Goal: Find contact information: Find contact information

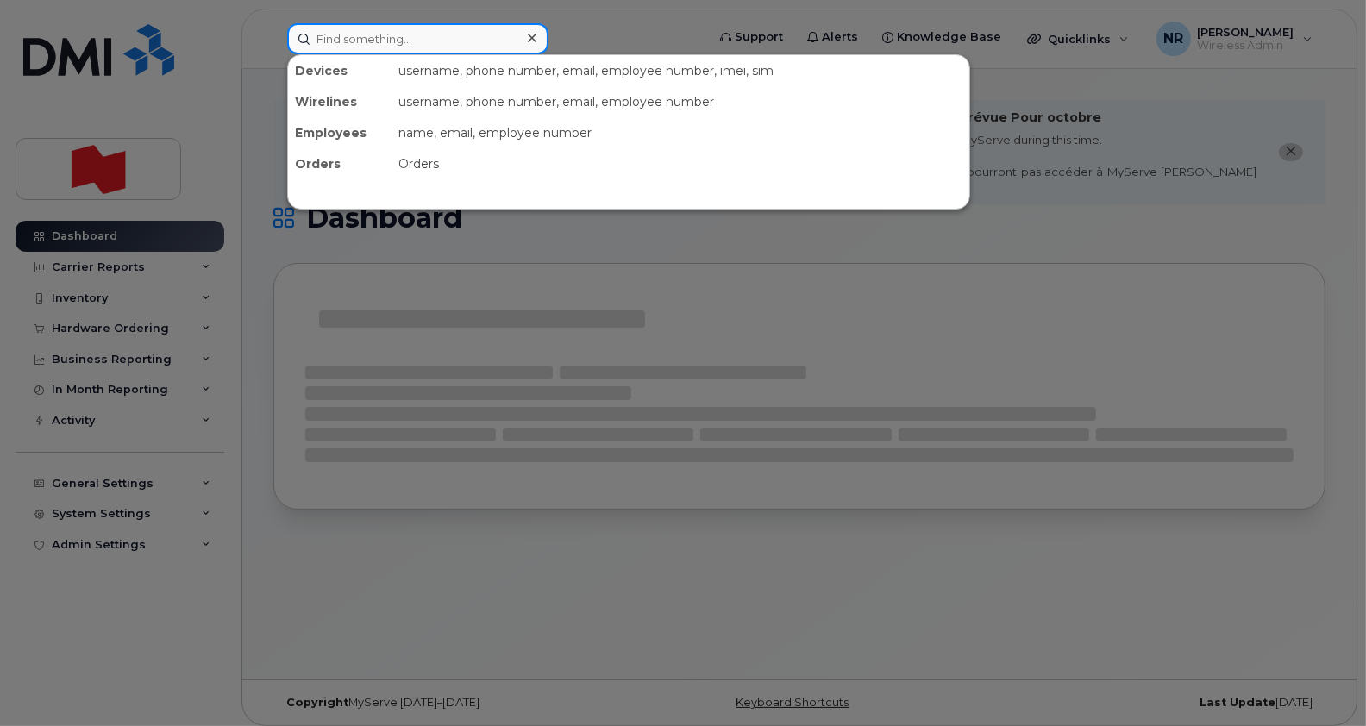
click at [423, 41] on input at bounding box center [417, 38] width 261 height 31
paste input "89302610207416983267"
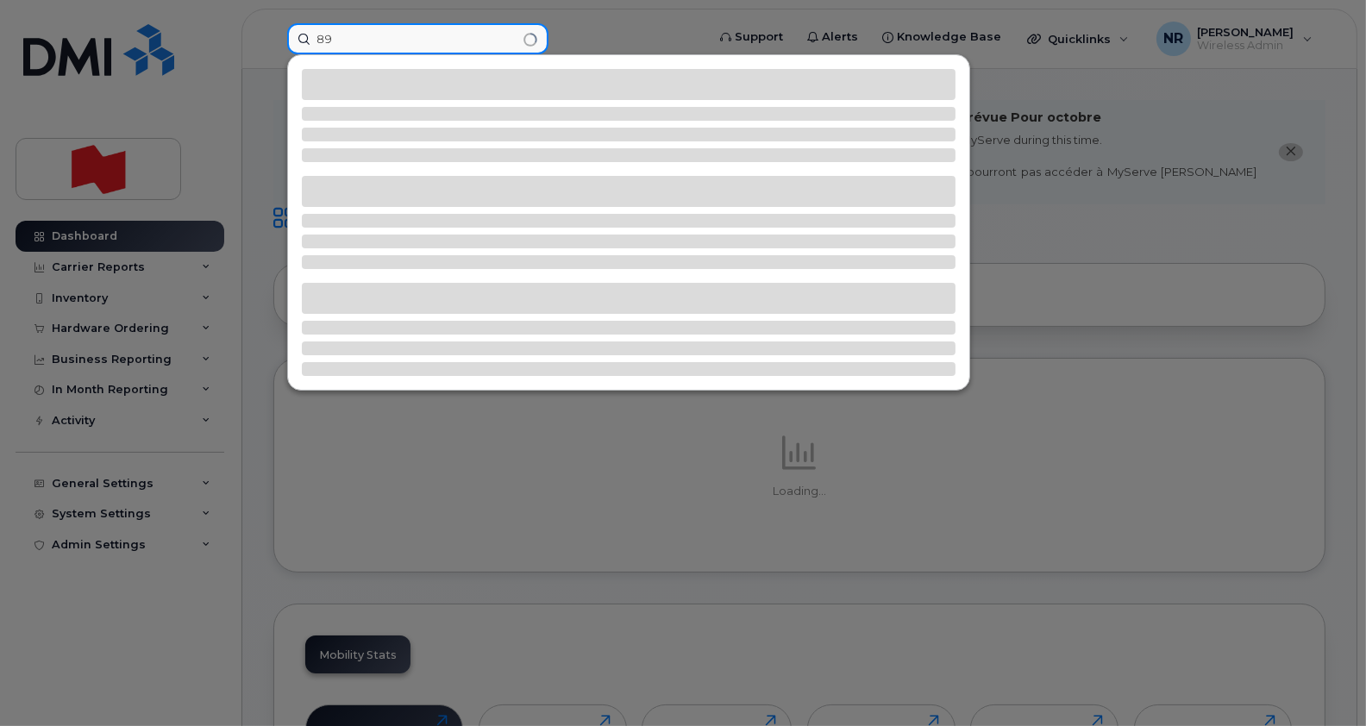
type input "8"
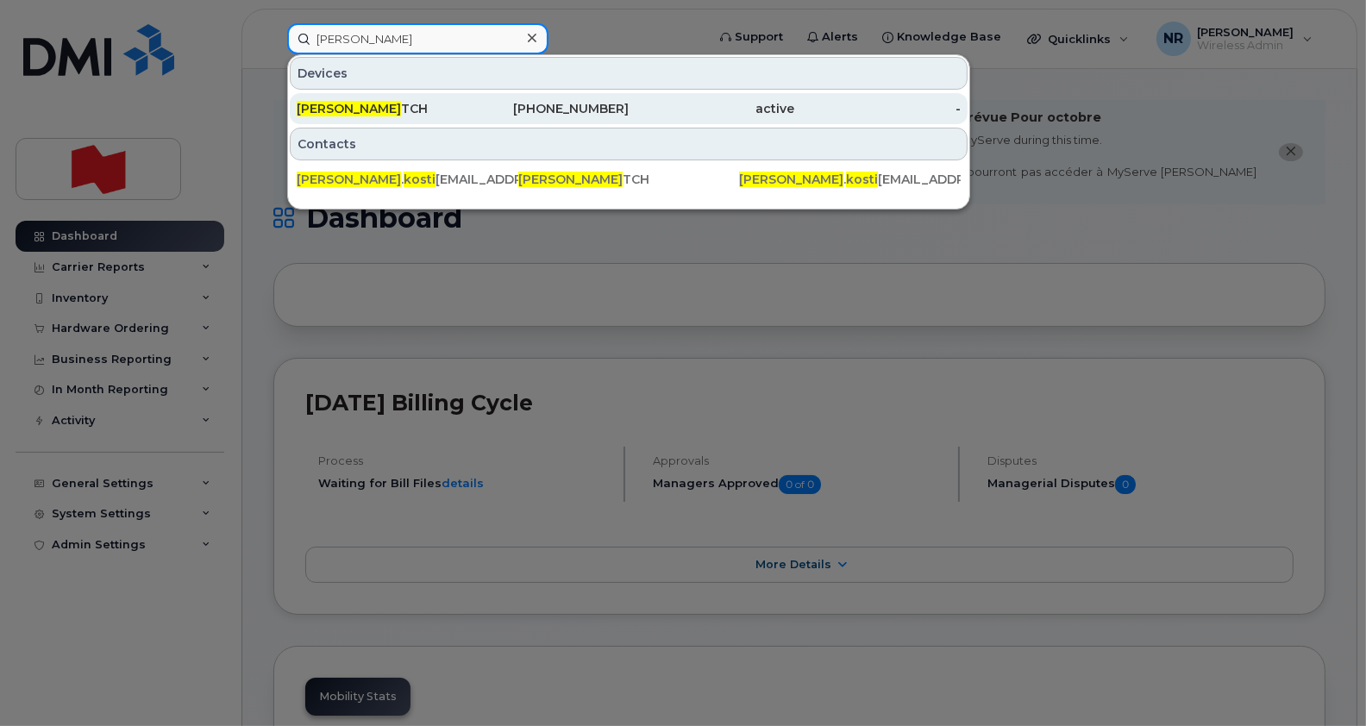
type input "catherine kosti"
click at [399, 108] on span "CATHERINE KOSTI" at bounding box center [349, 109] width 104 height 16
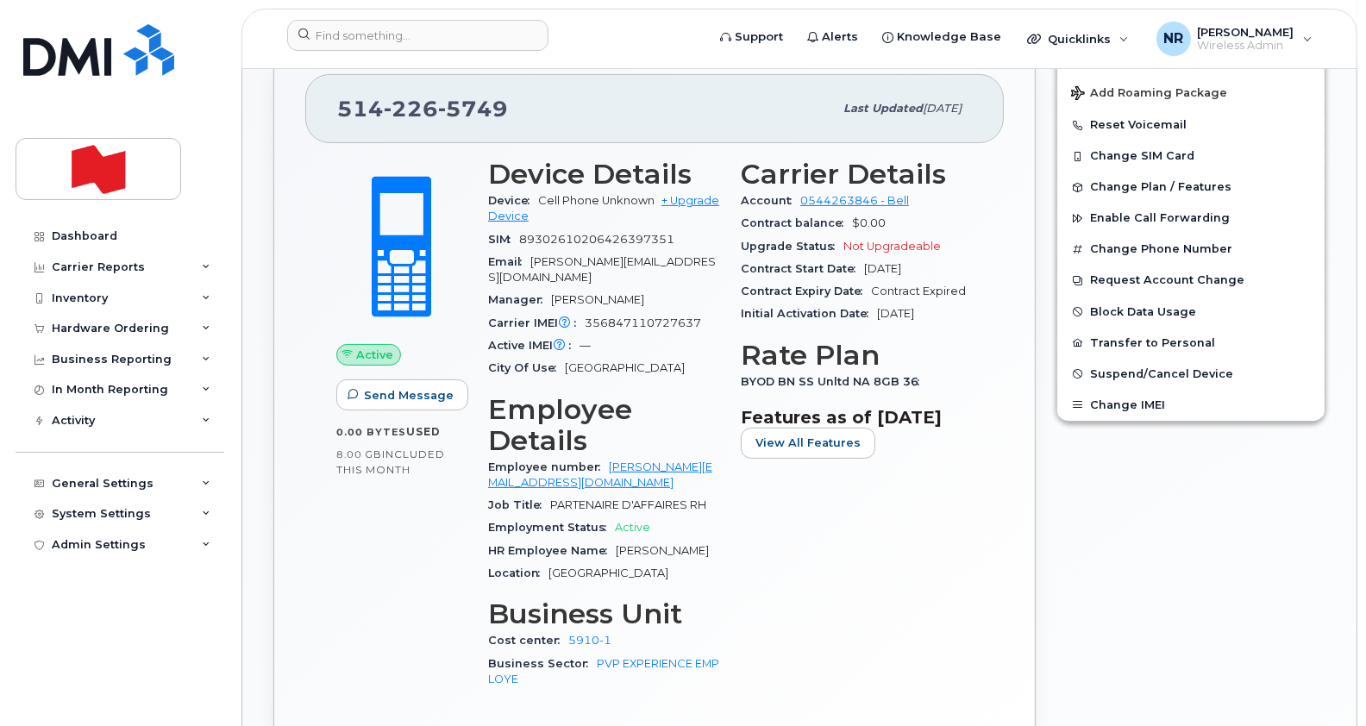
scroll to position [535, 0]
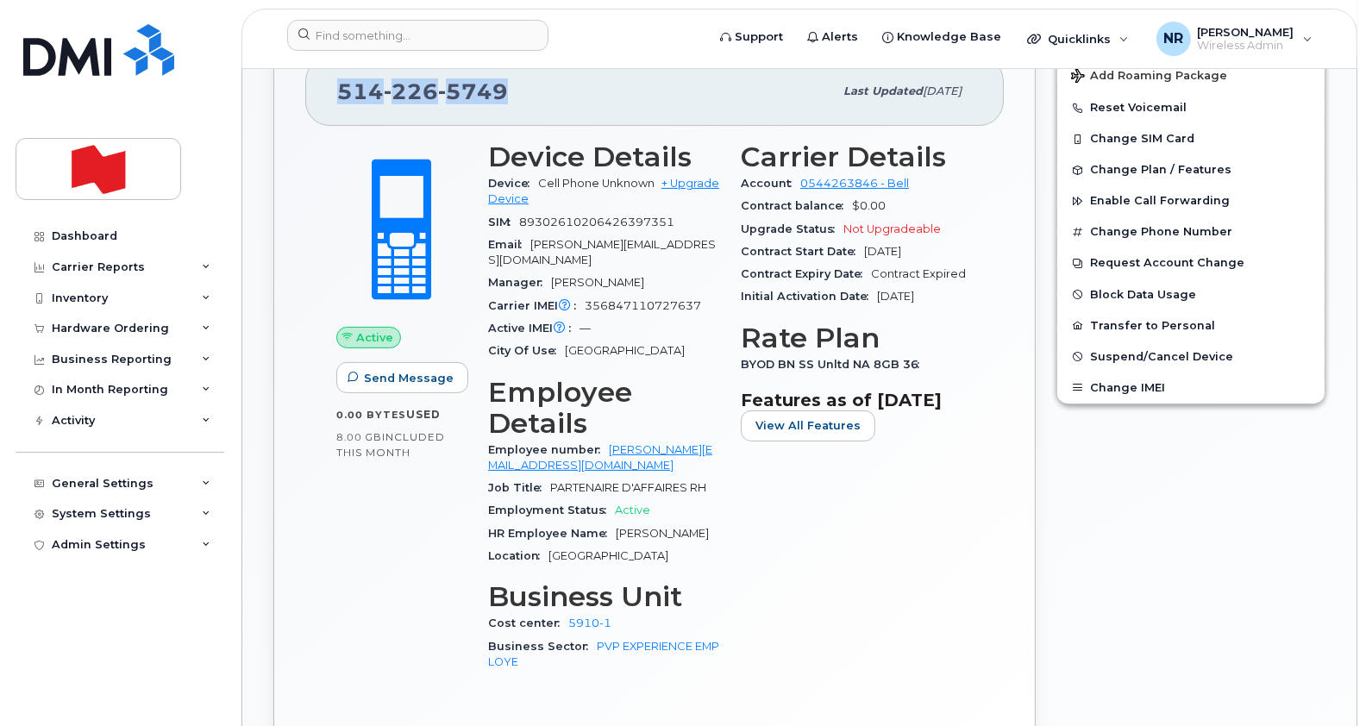
drag, startPoint x: 505, startPoint y: 87, endPoint x: 342, endPoint y: 95, distance: 162.3
click at [342, 95] on div "[PHONE_NUMBER]" at bounding box center [585, 91] width 496 height 36
copy span "[PHONE_NUMBER]"
